Goal: Find specific page/section: Find specific page/section

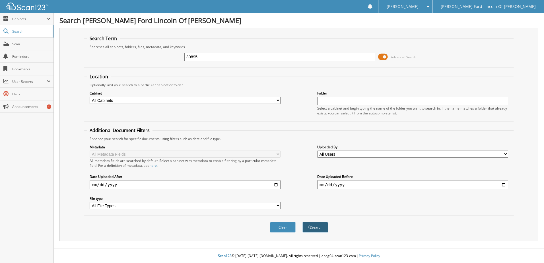
type input "30895"
click at [316, 224] on button "Search" at bounding box center [315, 227] width 26 height 11
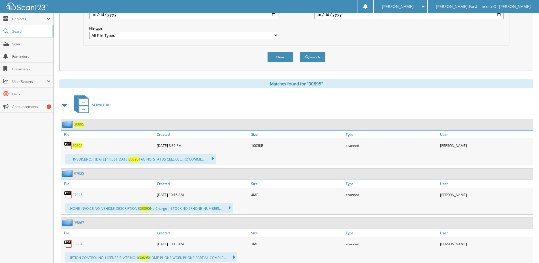
scroll to position [171, 0]
click at [78, 144] on span "30895" at bounding box center [77, 144] width 10 height 5
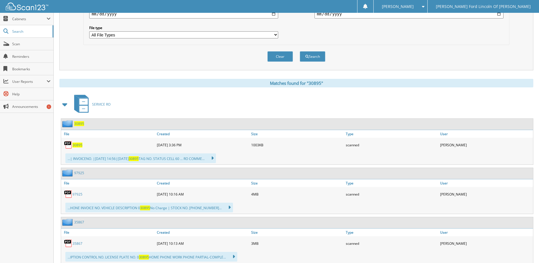
click at [78, 144] on span "30895" at bounding box center [77, 144] width 10 height 5
click at [76, 144] on span "30895" at bounding box center [77, 144] width 10 height 5
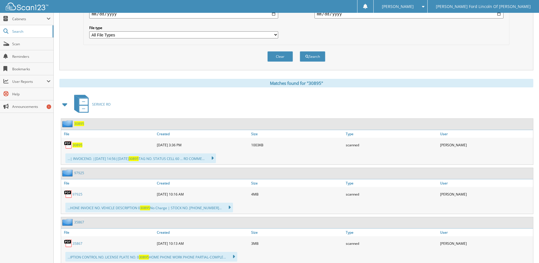
click at [76, 144] on span "30895" at bounding box center [77, 144] width 10 height 5
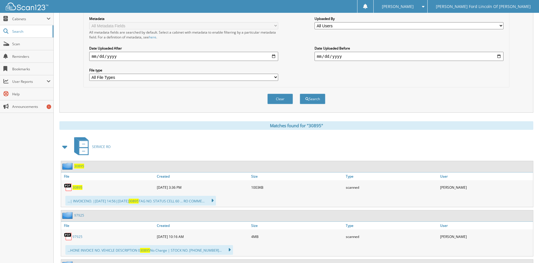
scroll to position [142, 0]
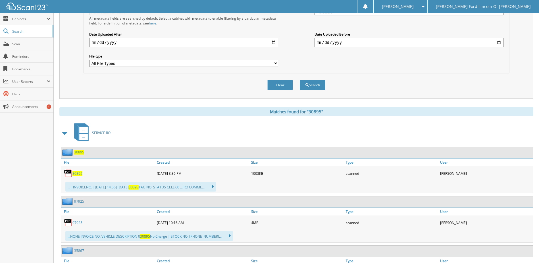
click at [79, 173] on span "30895" at bounding box center [77, 173] width 10 height 5
click at [79, 172] on span "30895" at bounding box center [77, 173] width 10 height 5
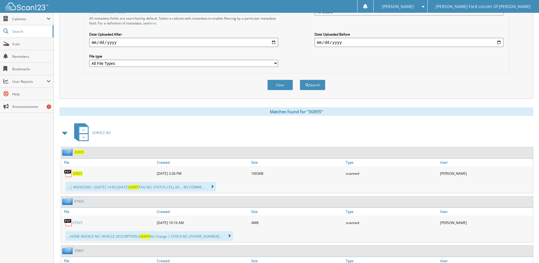
click at [78, 172] on span "30895" at bounding box center [77, 173] width 10 height 5
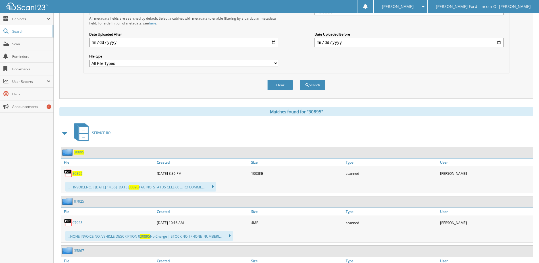
click at [78, 172] on span "30895" at bounding box center [77, 173] width 10 height 5
click at [77, 172] on span "30895" at bounding box center [77, 173] width 10 height 5
